Goal: Complete application form: Complete application form

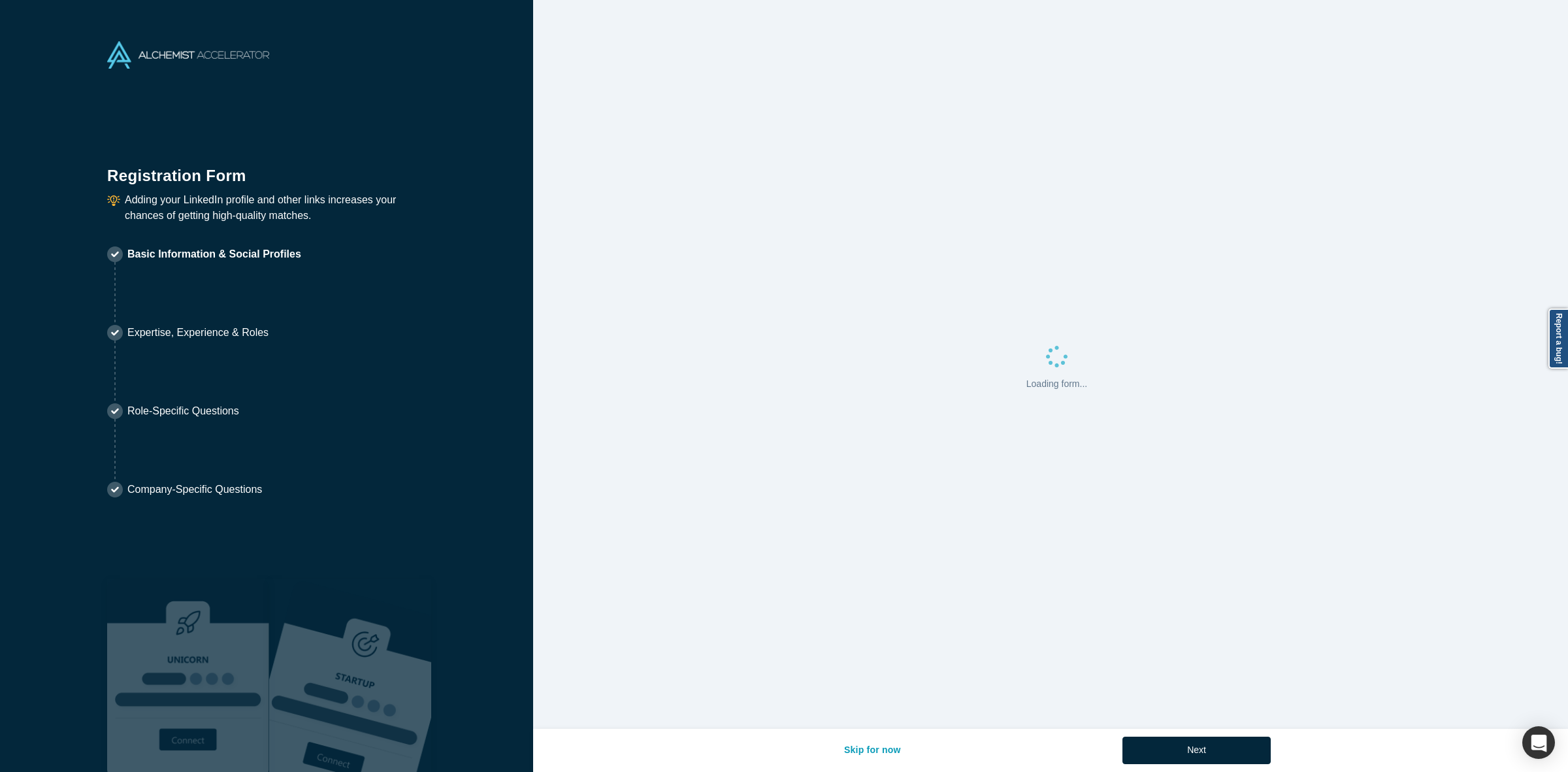
select select "US"
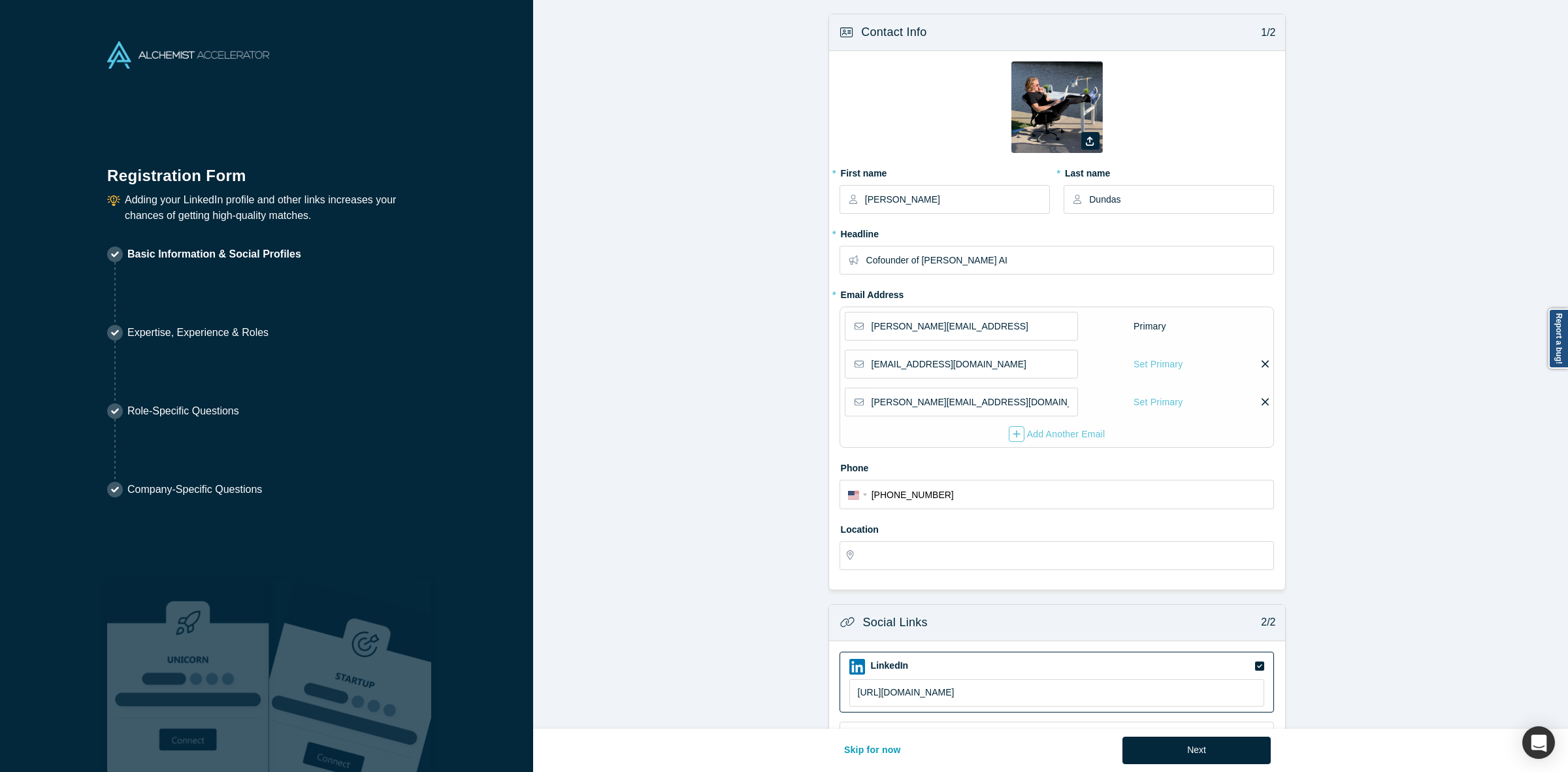
type input "[US_STATE], [GEOGRAPHIC_DATA], [GEOGRAPHIC_DATA]"
